Goal: Transaction & Acquisition: Purchase product/service

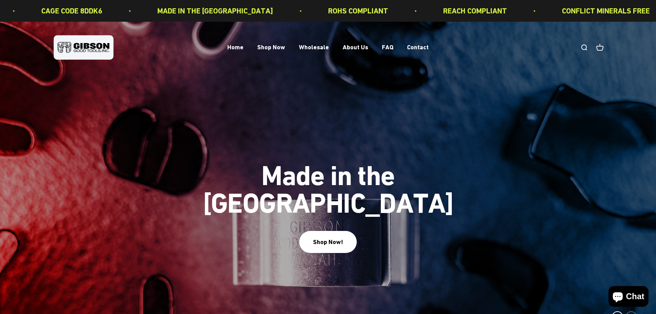
click at [586, 45] on link "Open search" at bounding box center [584, 48] width 8 height 8
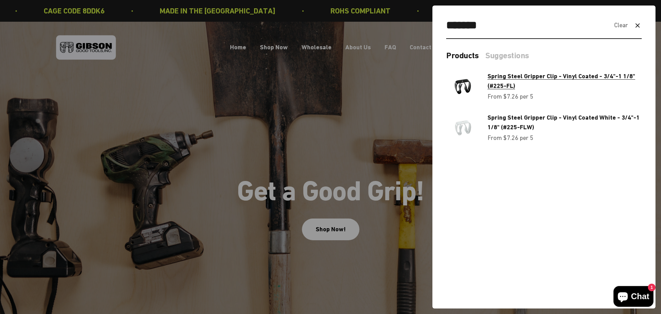
type input "*******"
click at [525, 78] on span "Spring Steel Gripper Clip - Vinyl Coated - 3/4"-1 1/8" (#225-FL)" at bounding box center [562, 80] width 148 height 17
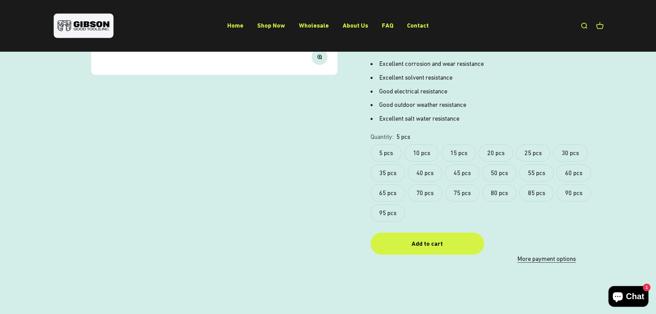
scroll to position [276, 0]
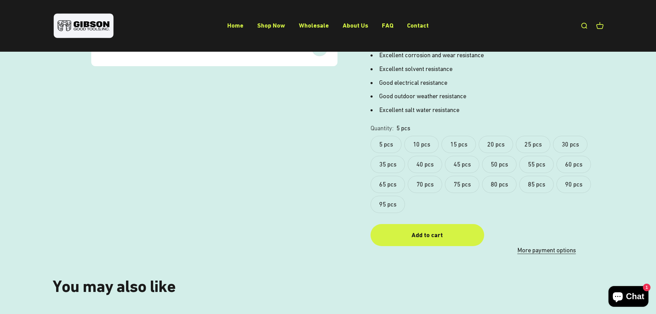
click at [390, 196] on label "95 pcs" at bounding box center [388, 204] width 34 height 17
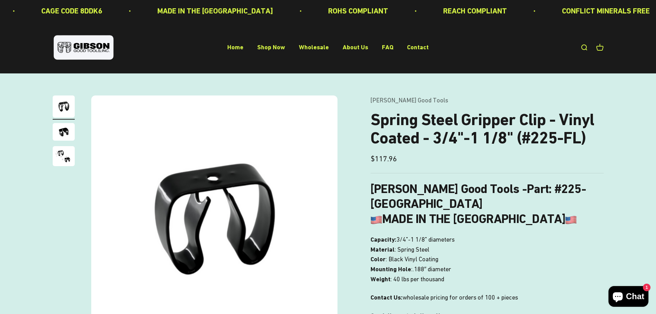
click at [635, 289] on button "Chat 1" at bounding box center [629, 296] width 40 height 21
